Goal: Communication & Community: Answer question/provide support

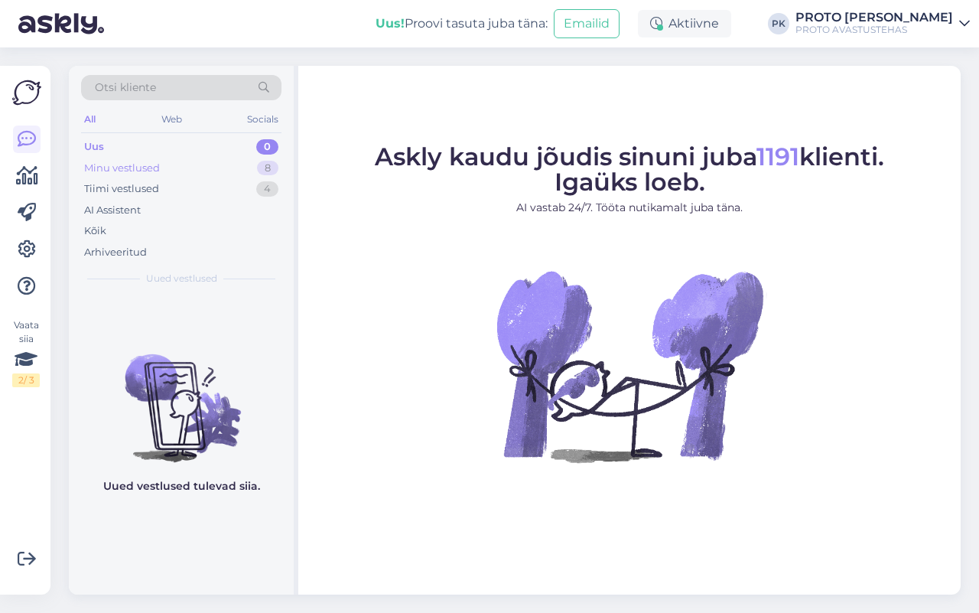
click at [130, 170] on div "Minu vestlused" at bounding box center [122, 168] width 76 height 15
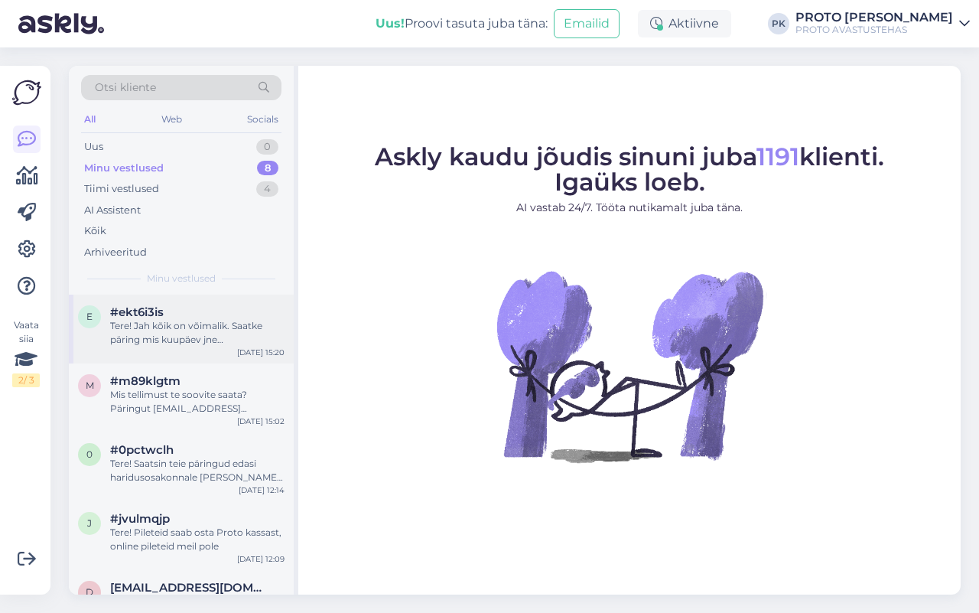
click at [158, 326] on div "Tere! Jah kõik on võimalik. Saatke päring mis kuupäev jne info@protofactory.ee" at bounding box center [197, 333] width 174 height 28
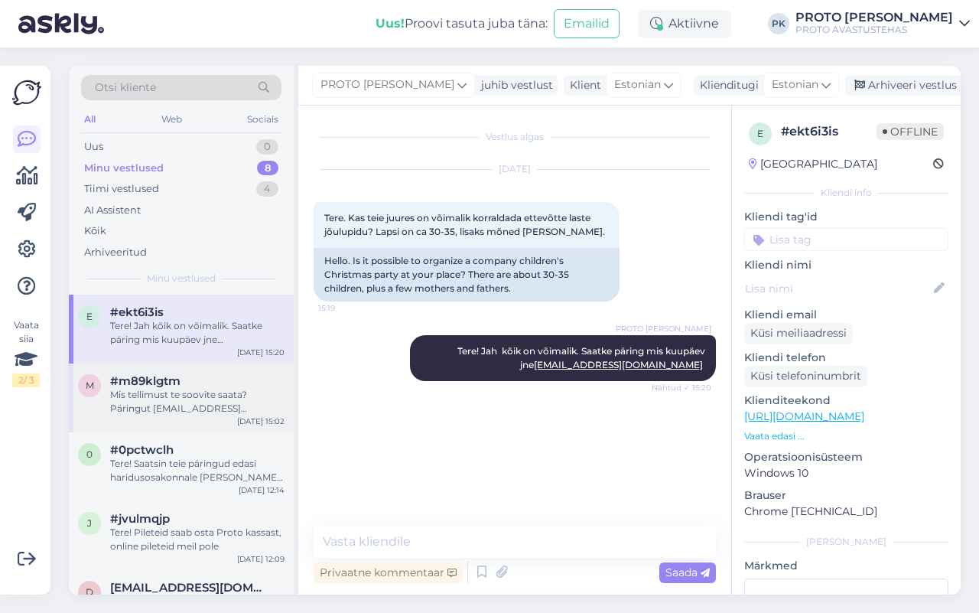
click at [126, 379] on span "#m89klgtm" at bounding box center [145, 381] width 70 height 14
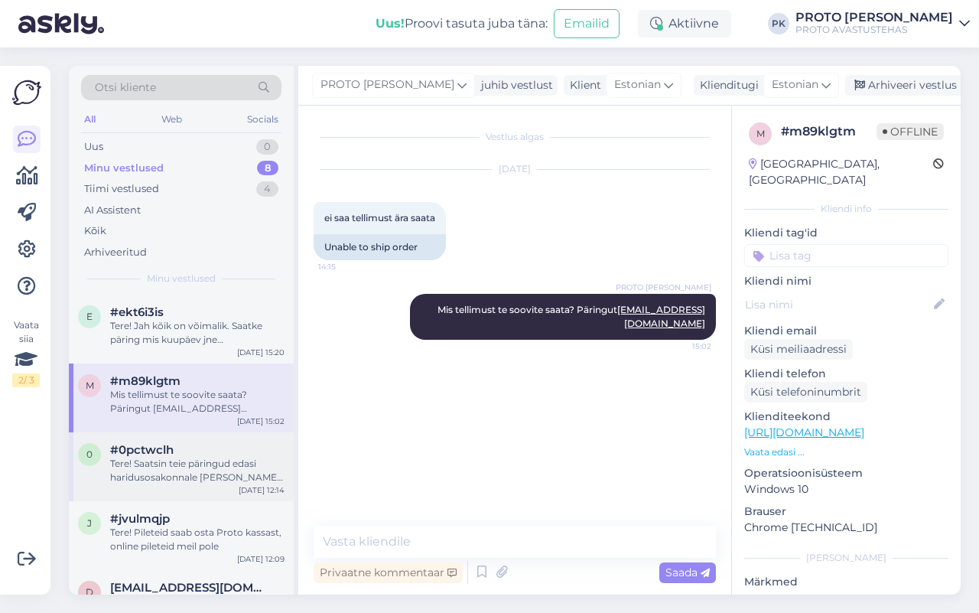
click at [177, 457] on div "Tere! Saatsin teie päringud edasi haridusosakonnale ja nemad vastavad . e-maili…" at bounding box center [197, 471] width 174 height 28
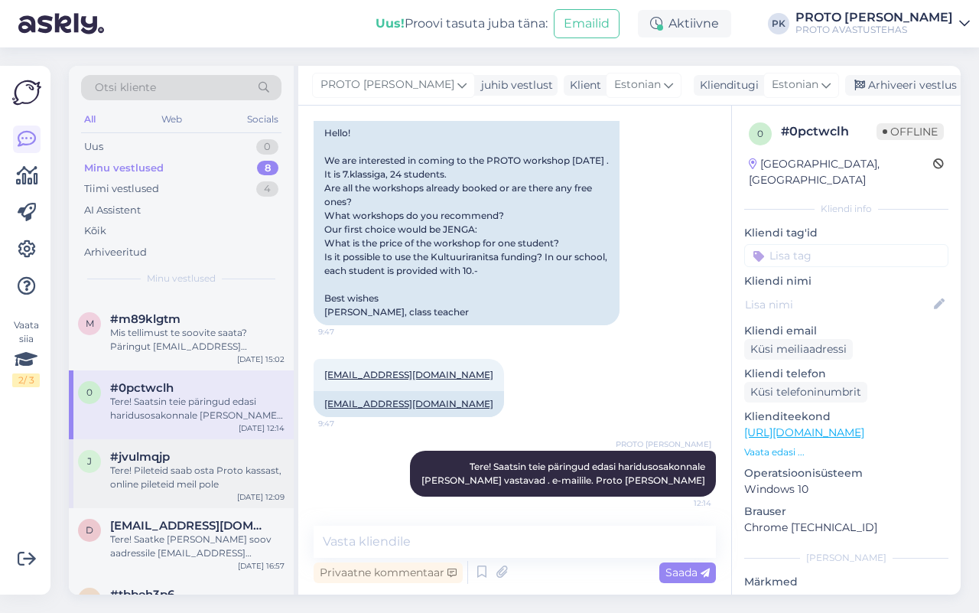
scroll to position [96, 0]
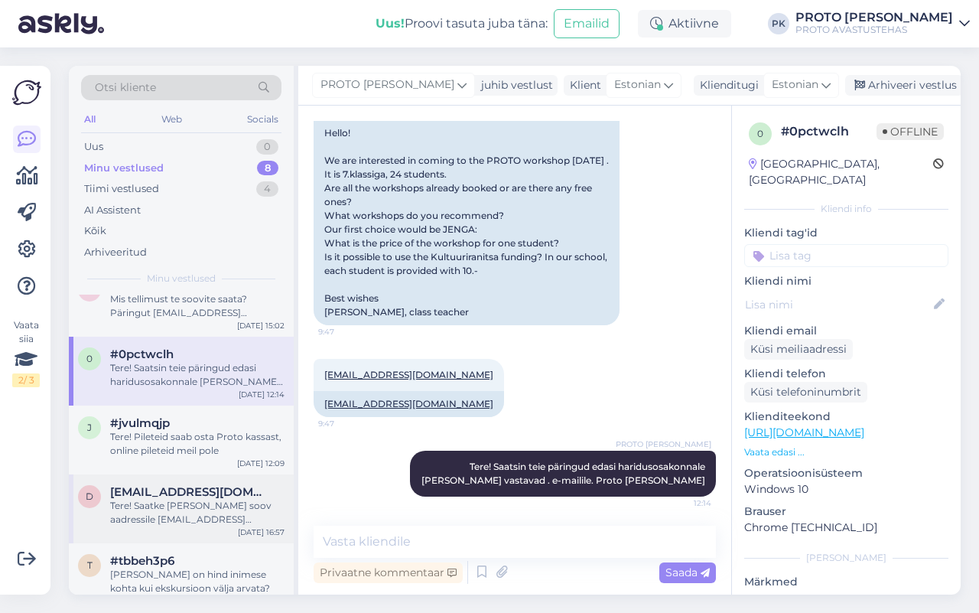
click at [143, 496] on span "darja.poskina@nerg.ee" at bounding box center [189, 492] width 159 height 14
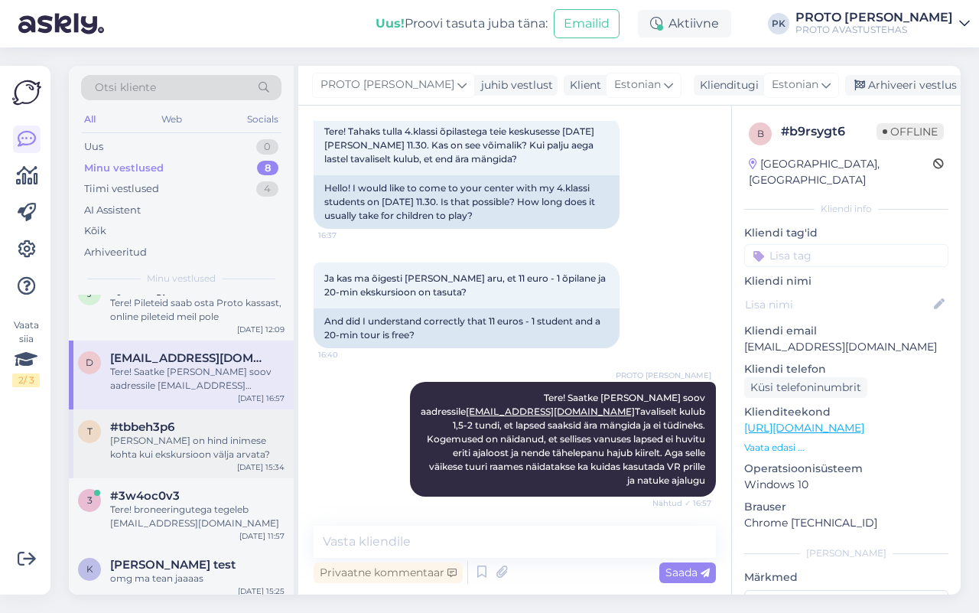
scroll to position [237, 0]
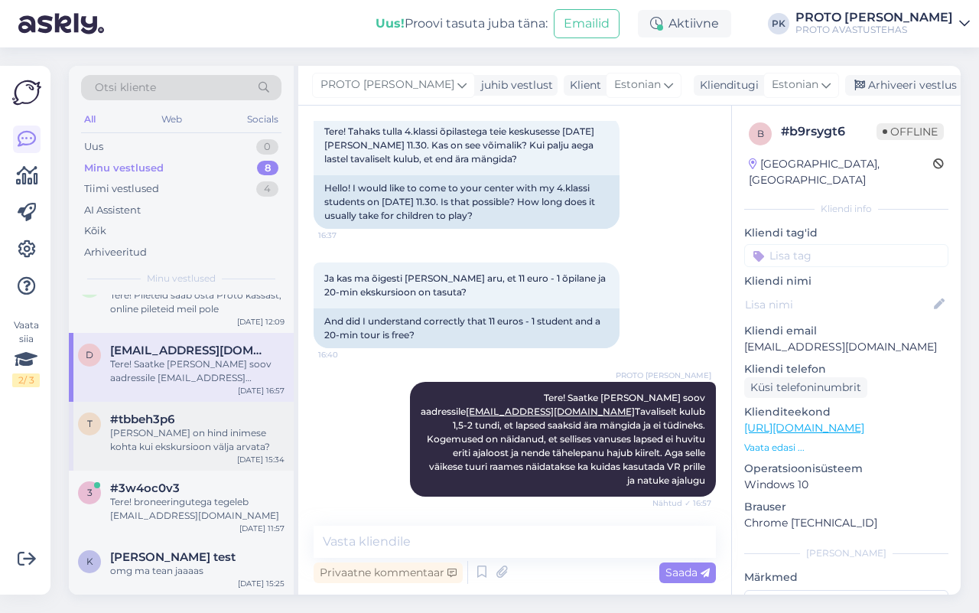
click at [224, 435] on div "Milline on hind inimese kohta kui ekskursioon välja arvata?" at bounding box center [197, 440] width 174 height 28
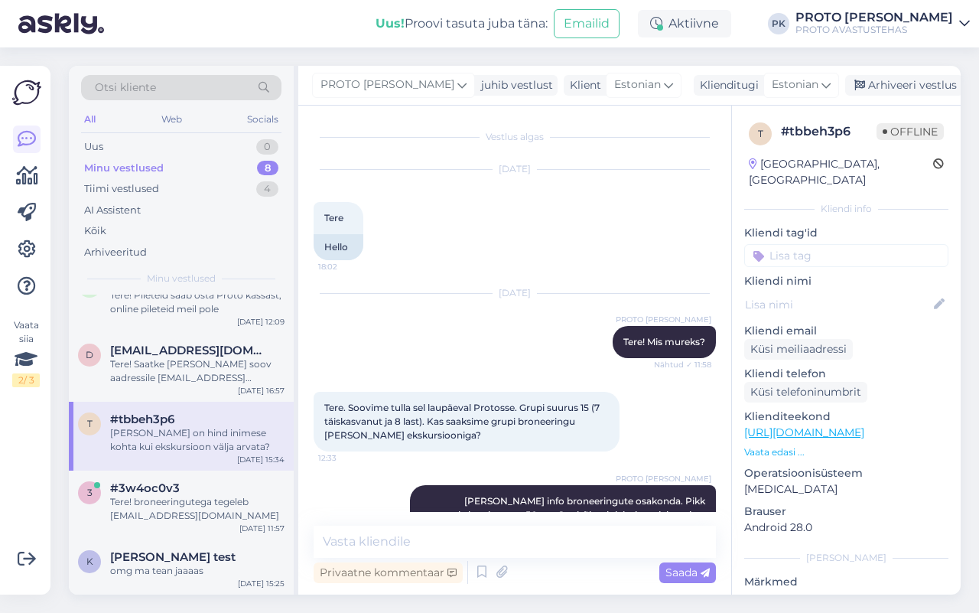
scroll to position [181, 0]
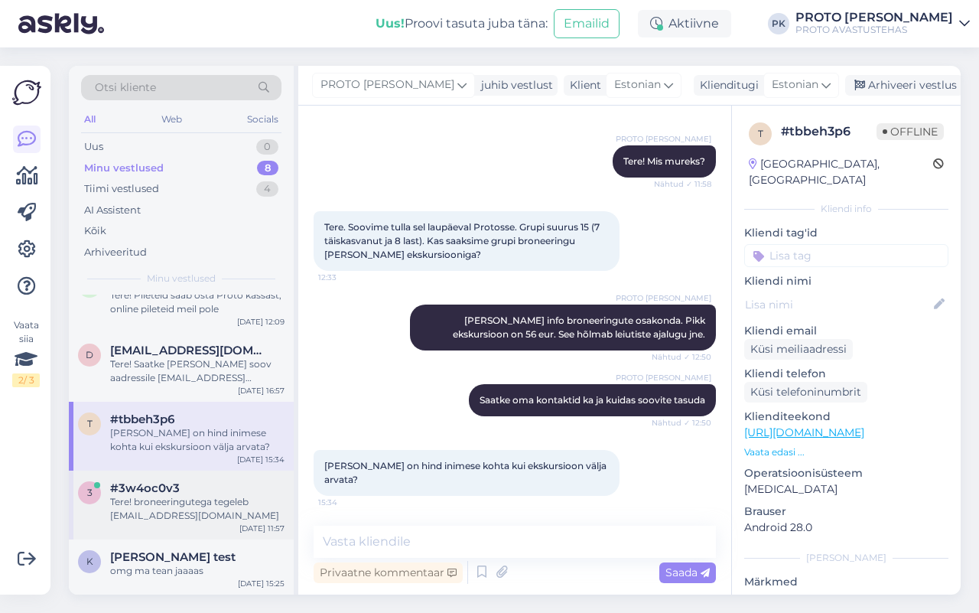
click at [227, 483] on div "#3w4oc0v3" at bounding box center [197, 488] width 174 height 14
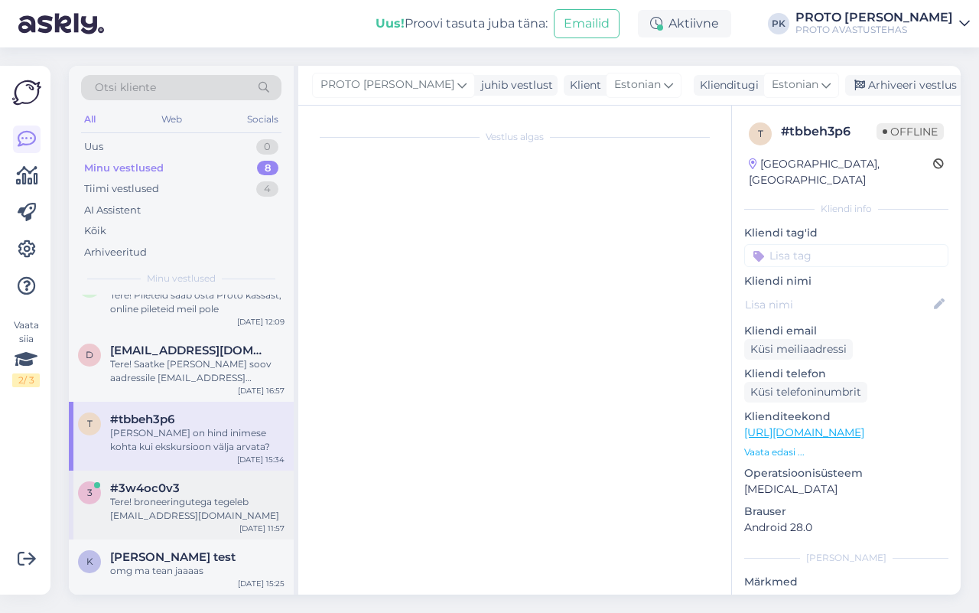
scroll to position [0, 0]
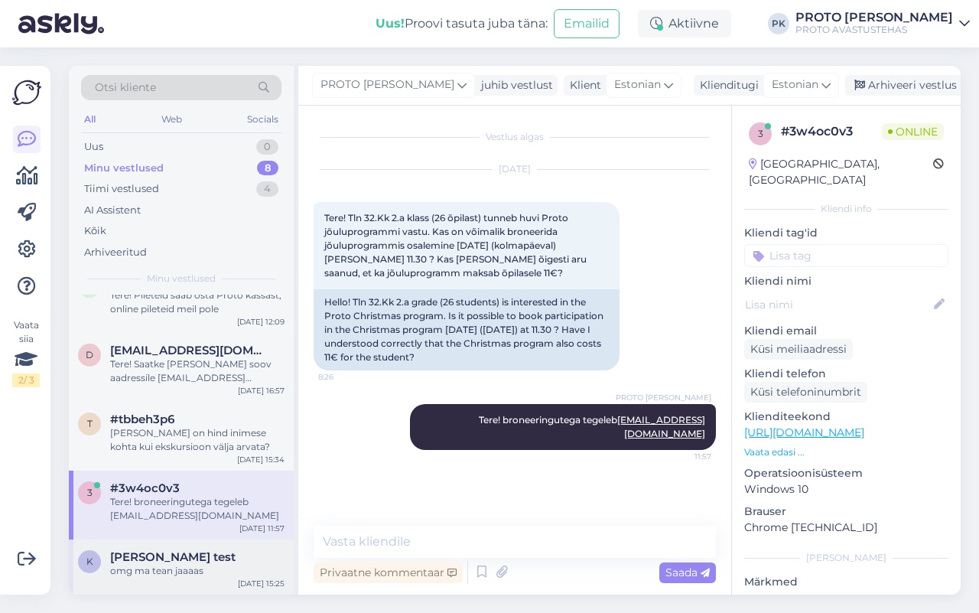
click at [181, 557] on div "Kassa test" at bounding box center [197, 557] width 174 height 14
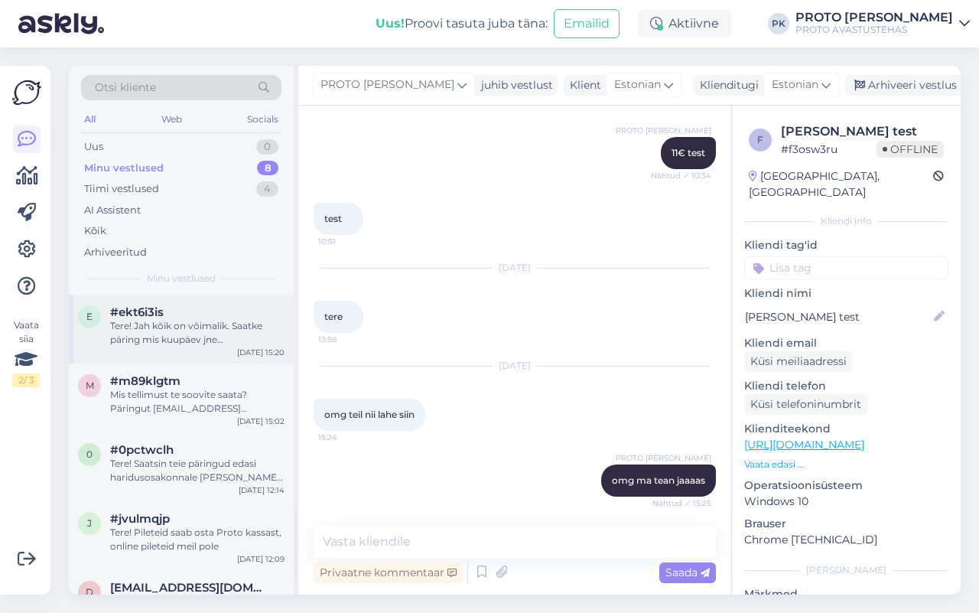
click at [162, 327] on div "Tere! Jah kõik on võimalik. Saatke päring mis kuupäev jne info@protofactory.ee" at bounding box center [197, 333] width 174 height 28
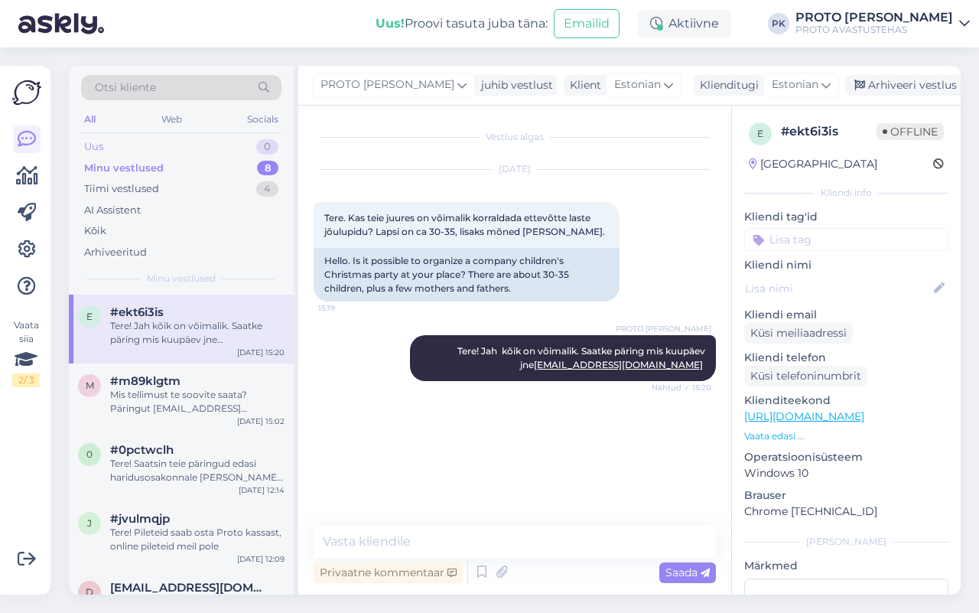
click at [93, 145] on div "Uus" at bounding box center [93, 146] width 19 height 15
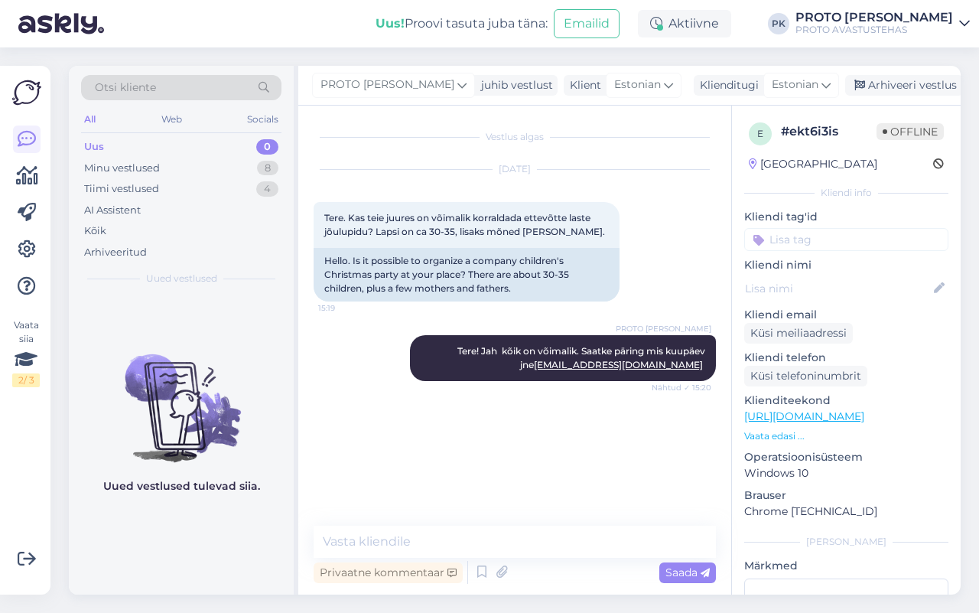
drag, startPoint x: 98, startPoint y: 161, endPoint x: 109, endPoint y: 155, distance: 12.7
click at [100, 161] on div "Minu vestlused" at bounding box center [122, 168] width 76 height 15
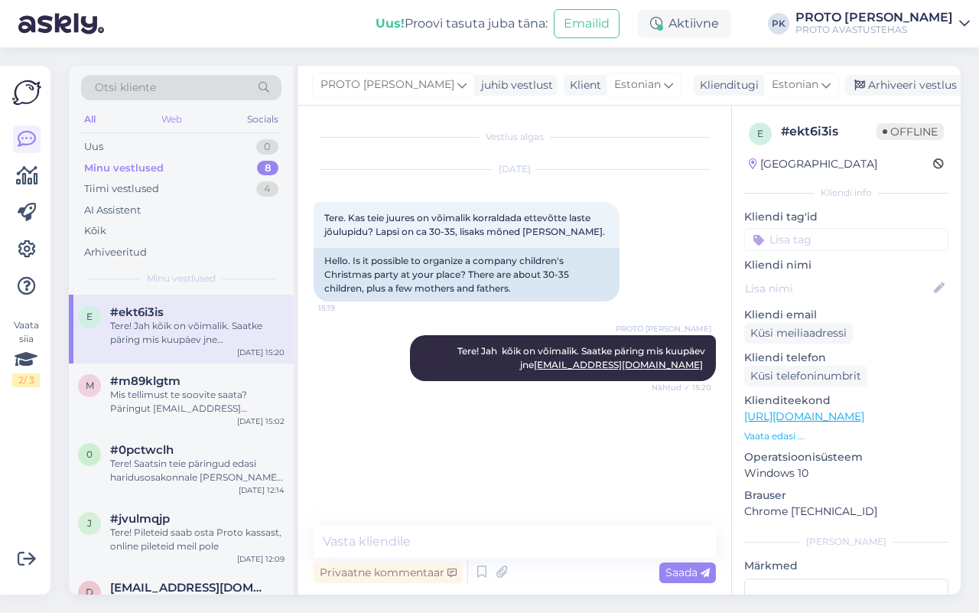
click at [177, 112] on div "Web" at bounding box center [171, 119] width 27 height 20
